Goal: Task Accomplishment & Management: Manage account settings

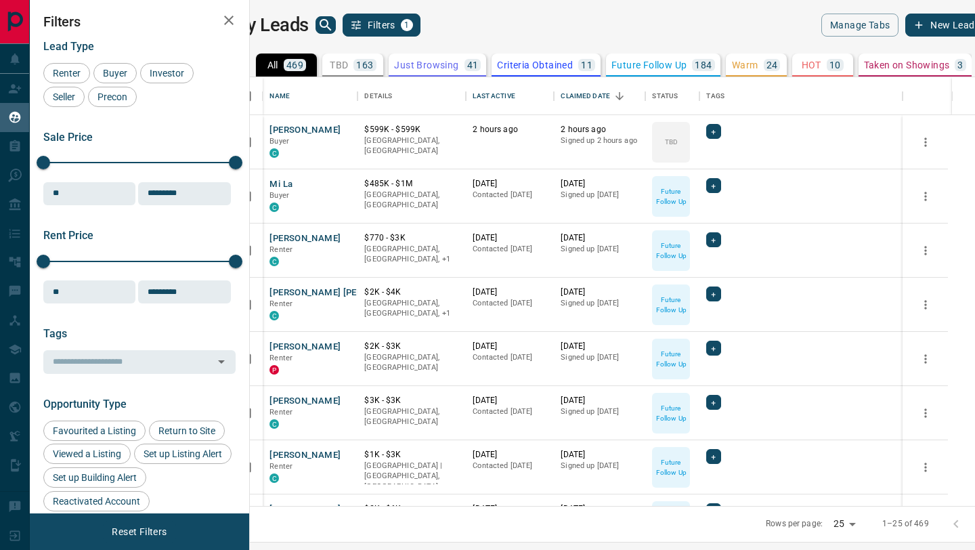
scroll to position [428, 719]
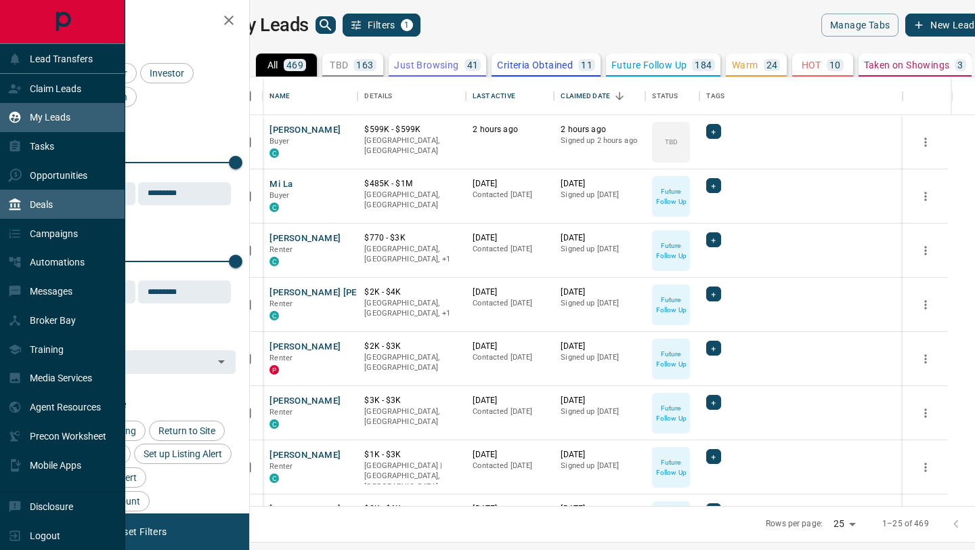
click at [53, 207] on p "Deals" at bounding box center [41, 204] width 23 height 11
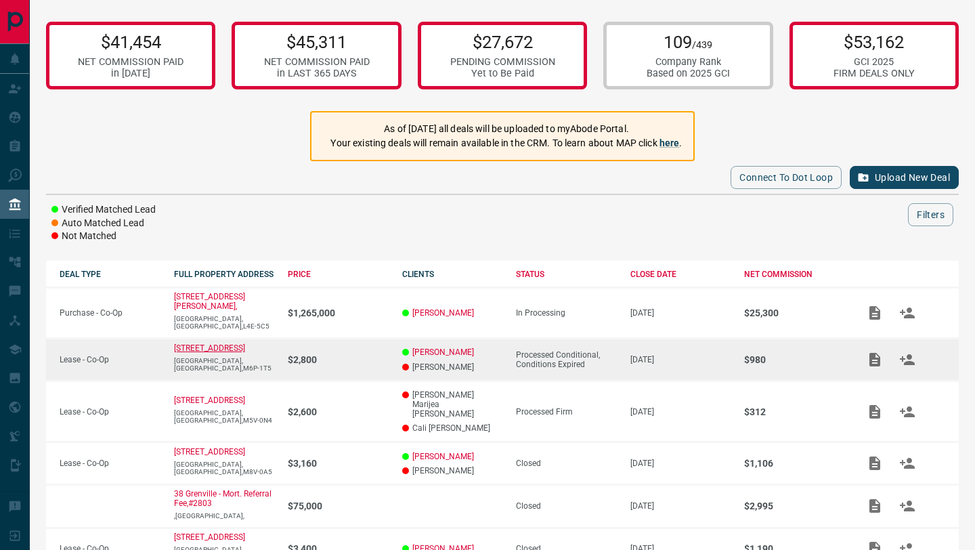
click at [183, 343] on p "[STREET_ADDRESS]" at bounding box center [209, 347] width 71 height 9
click at [872, 353] on icon "Add / View Documents" at bounding box center [874, 360] width 11 height 14
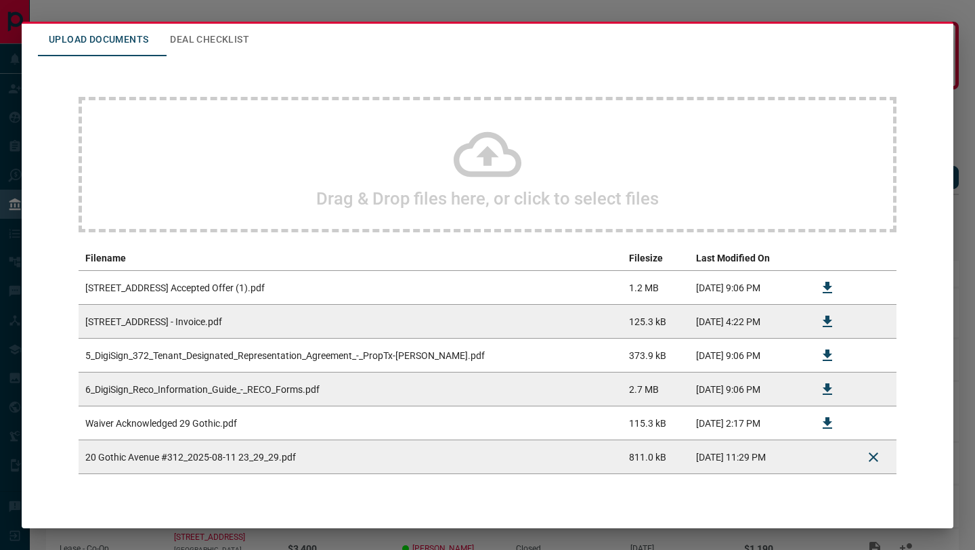
scroll to position [86, 0]
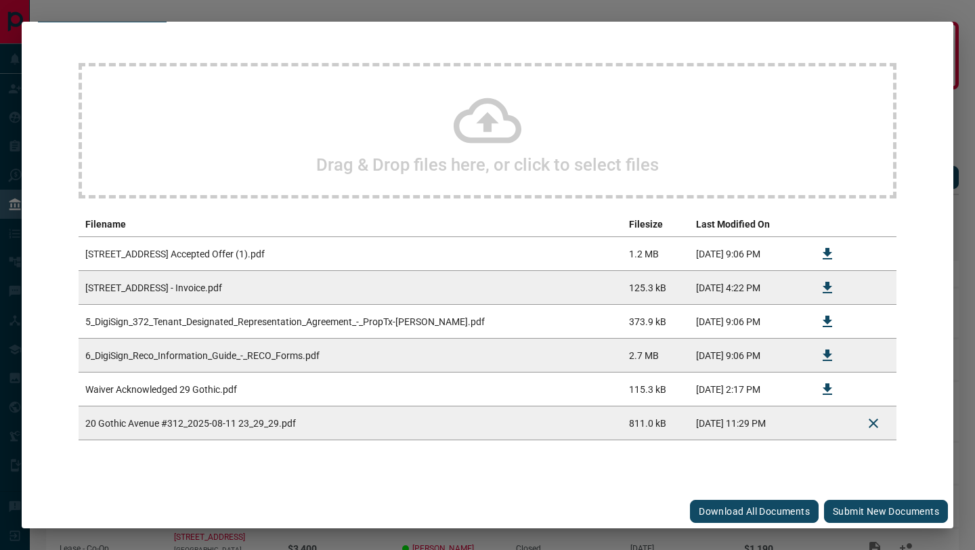
click at [543, 13] on div "#800649 - 20 Gothic Avenue,312 Upload Documents Deal Checklist Drag & Drop file…" at bounding box center [487, 275] width 975 height 550
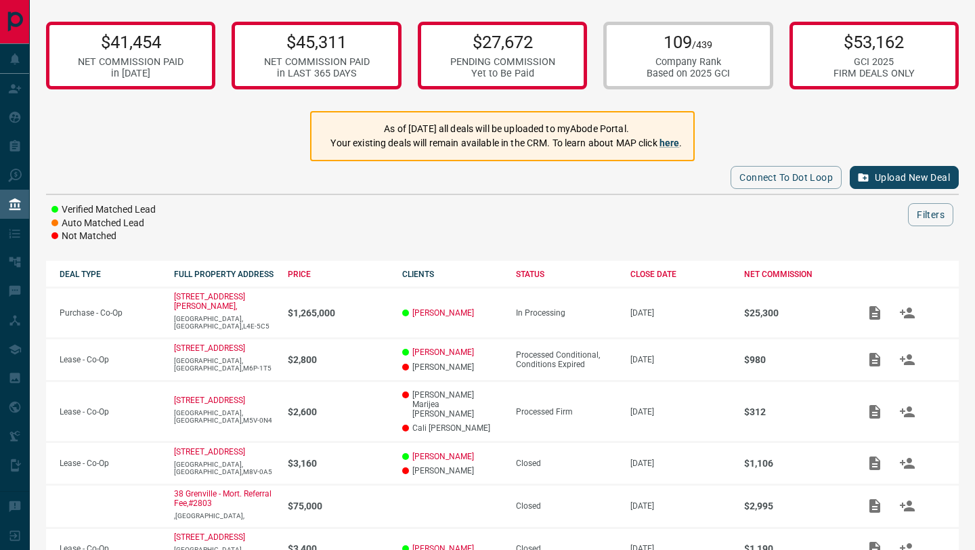
scroll to position [0, 0]
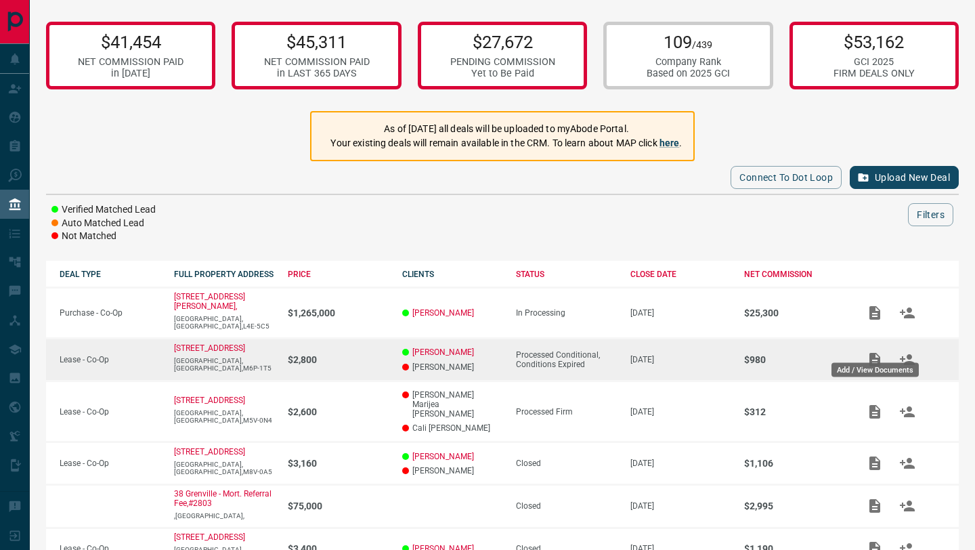
click at [873, 351] on icon "Add / View Documents" at bounding box center [874, 359] width 16 height 16
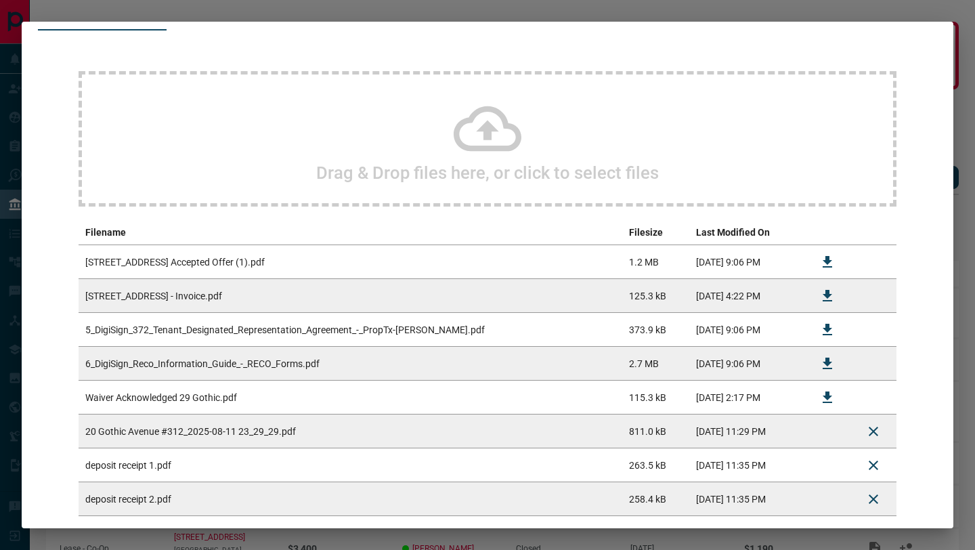
scroll to position [154, 0]
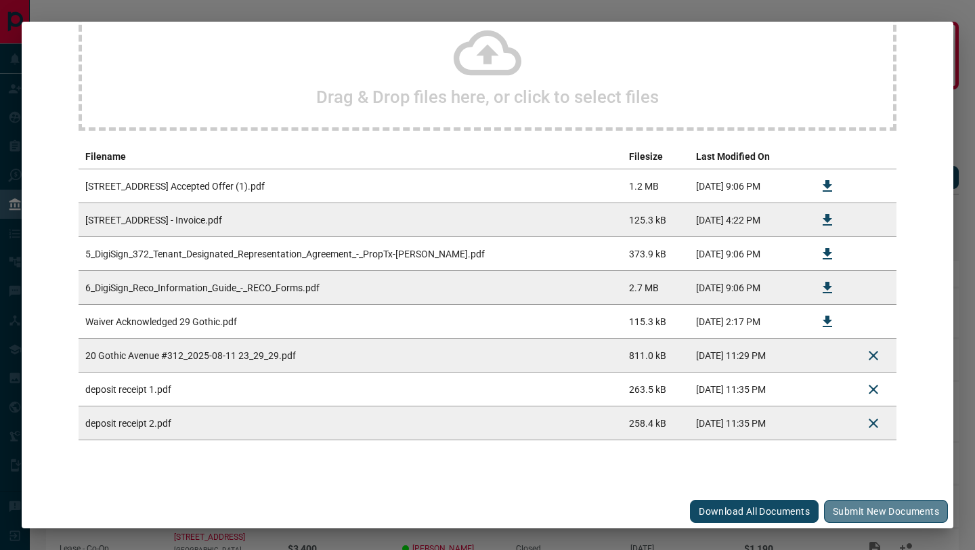
click at [875, 508] on button "Submit new documents" at bounding box center [886, 510] width 124 height 23
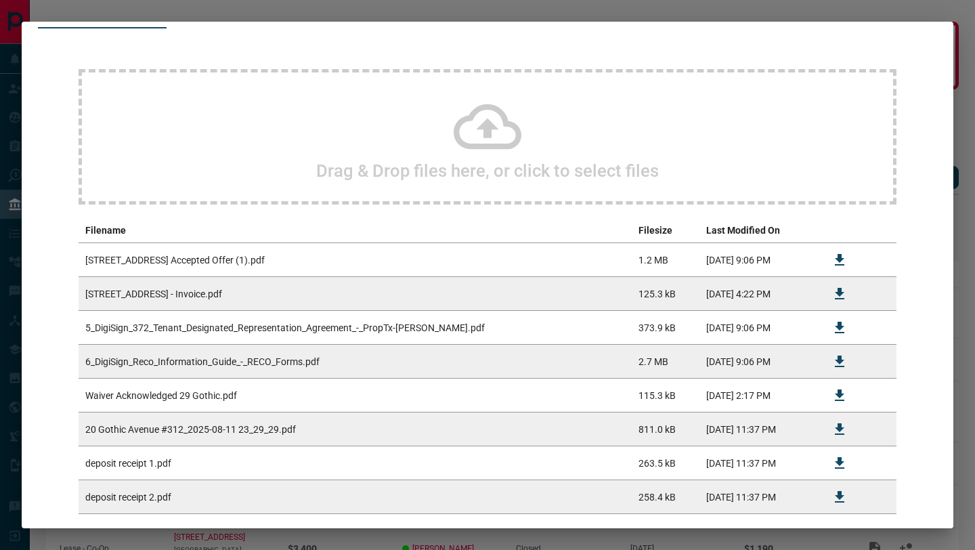
scroll to position [0, 0]
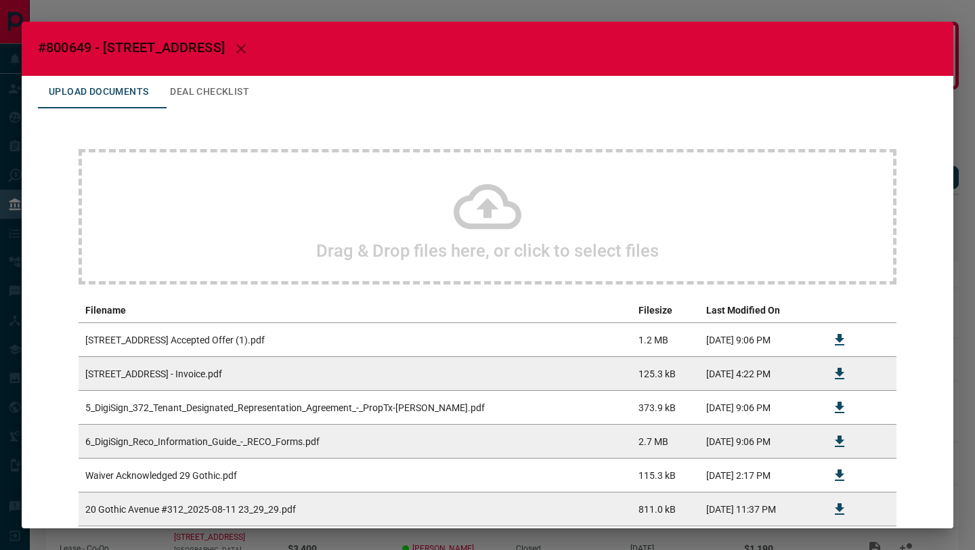
click at [249, 45] on icon "button" at bounding box center [241, 49] width 16 height 16
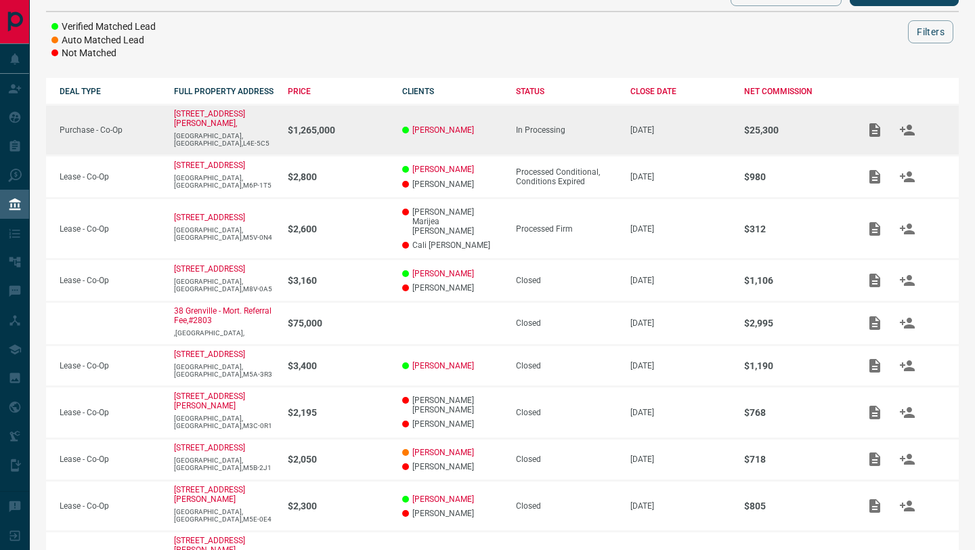
scroll to position [195, 0]
